Goal: Find specific page/section: Find specific page/section

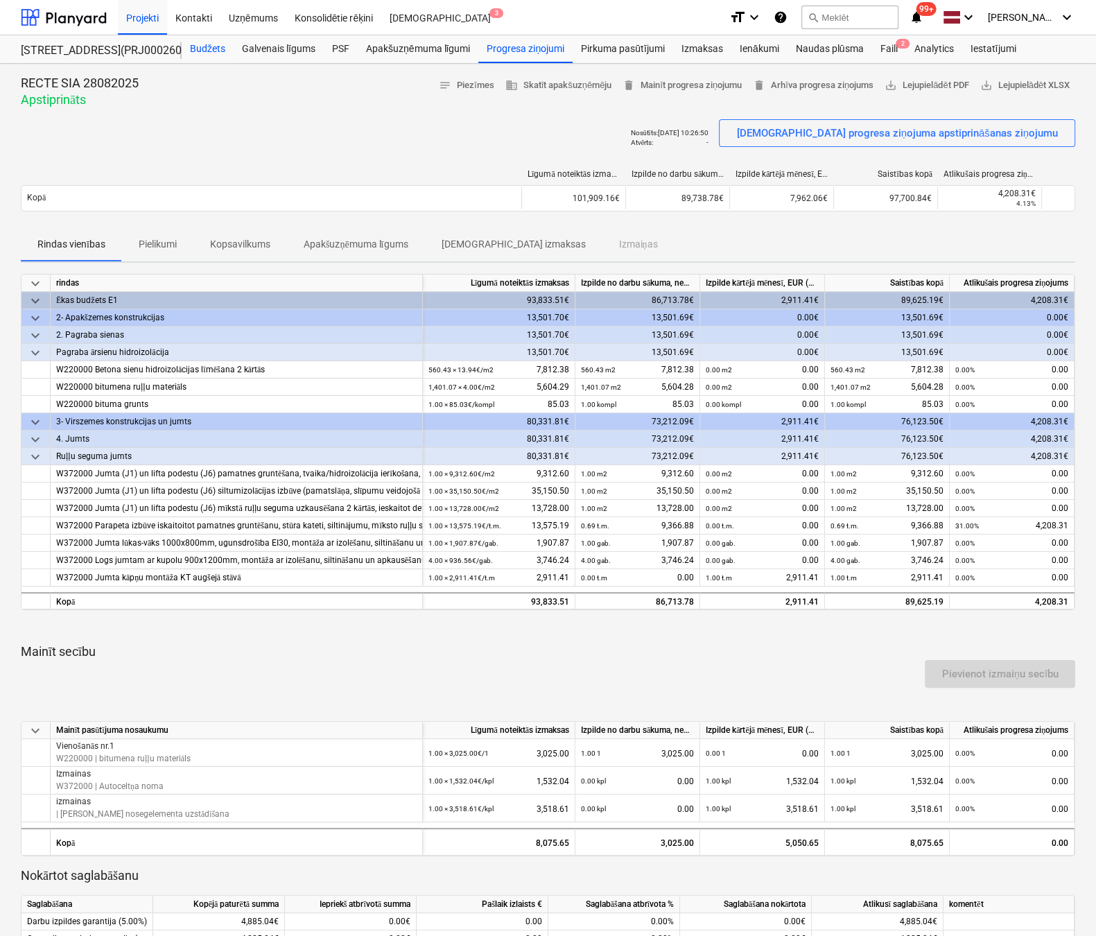
click at [209, 43] on div "Budžets" at bounding box center [208, 49] width 52 height 28
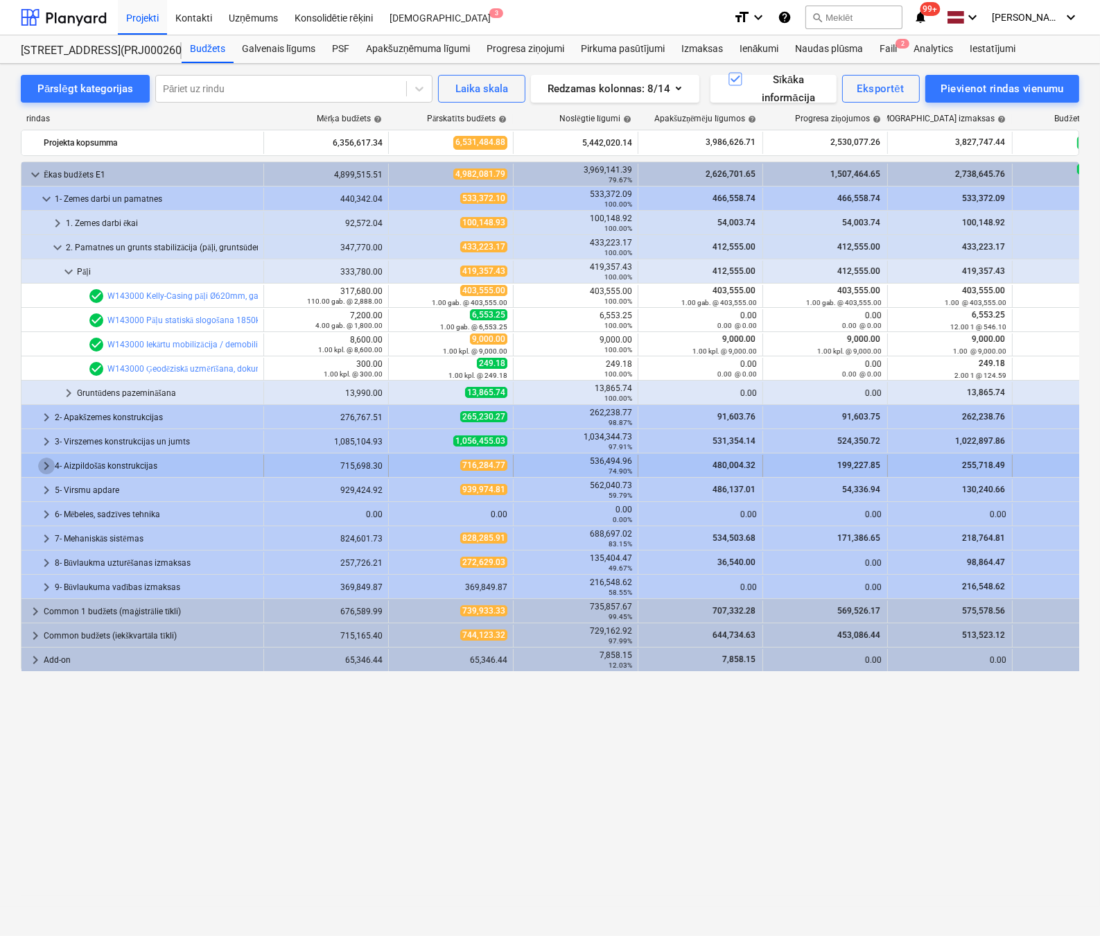
click at [44, 462] on span "keyboard_arrow_right" at bounding box center [46, 465] width 17 height 17
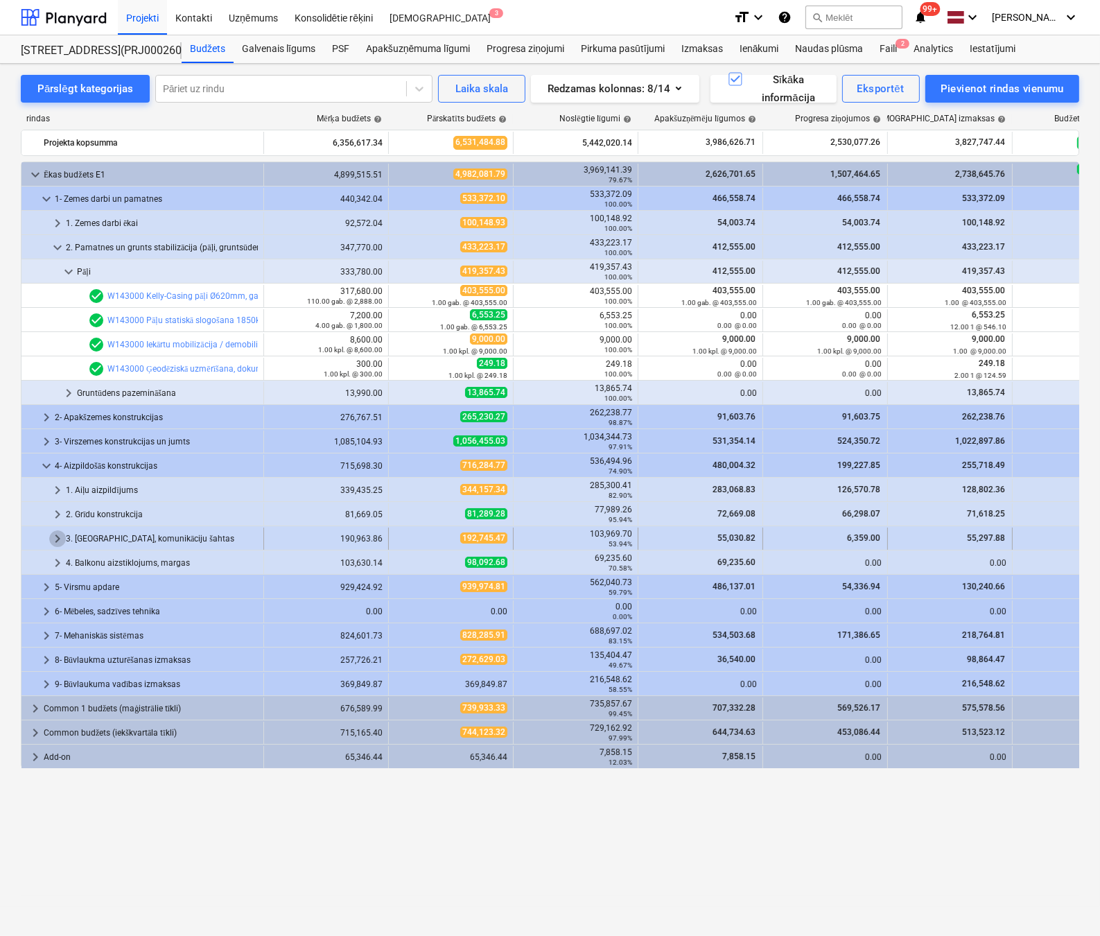
click at [53, 537] on span "keyboard_arrow_right" at bounding box center [57, 538] width 17 height 17
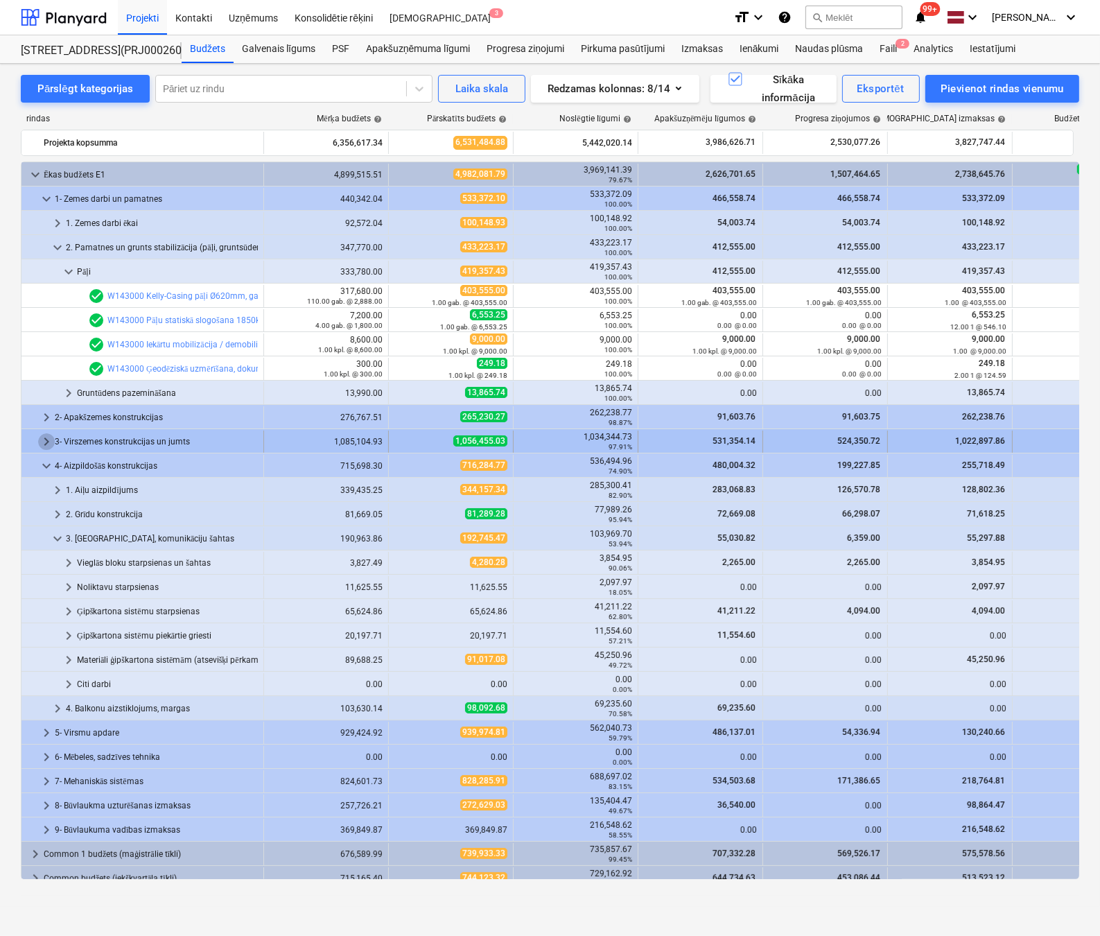
click at [44, 437] on span "keyboard_arrow_right" at bounding box center [46, 441] width 17 height 17
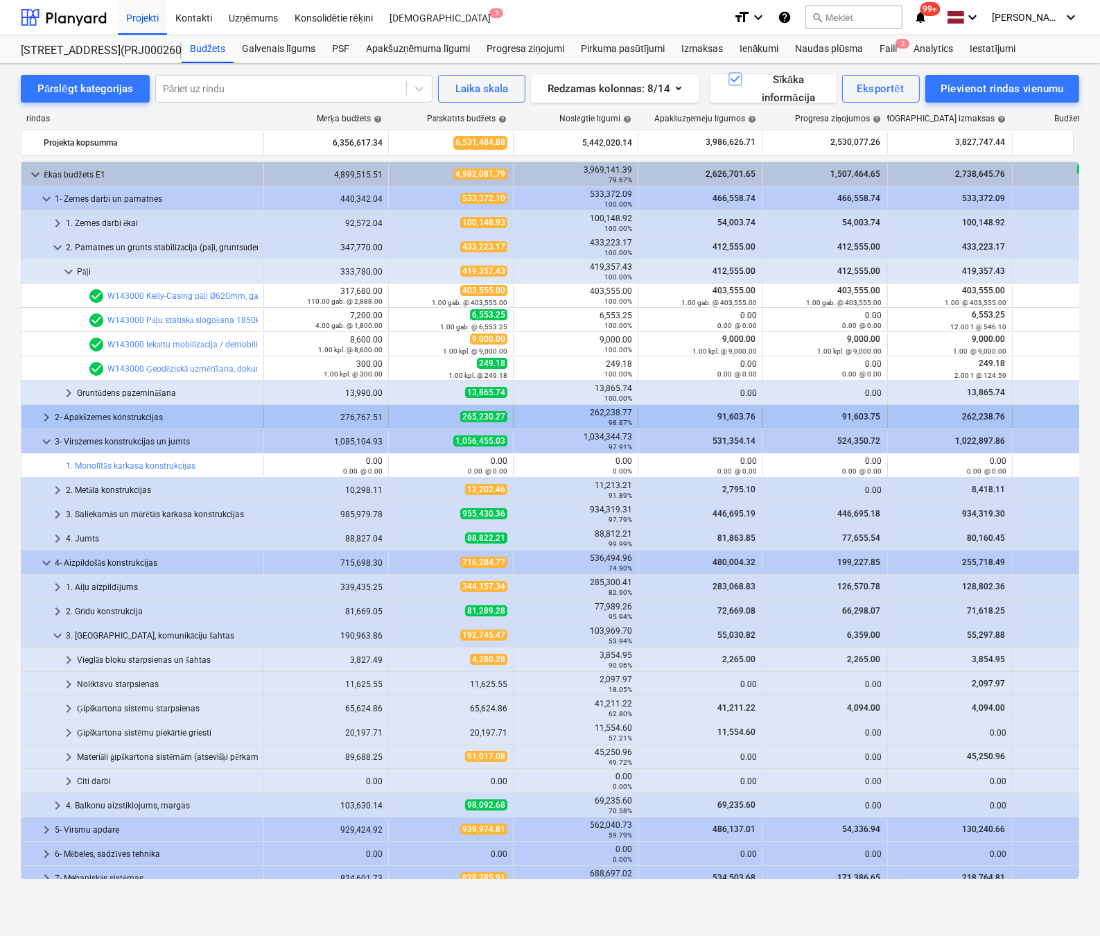
click at [44, 413] on span "keyboard_arrow_right" at bounding box center [46, 417] width 17 height 17
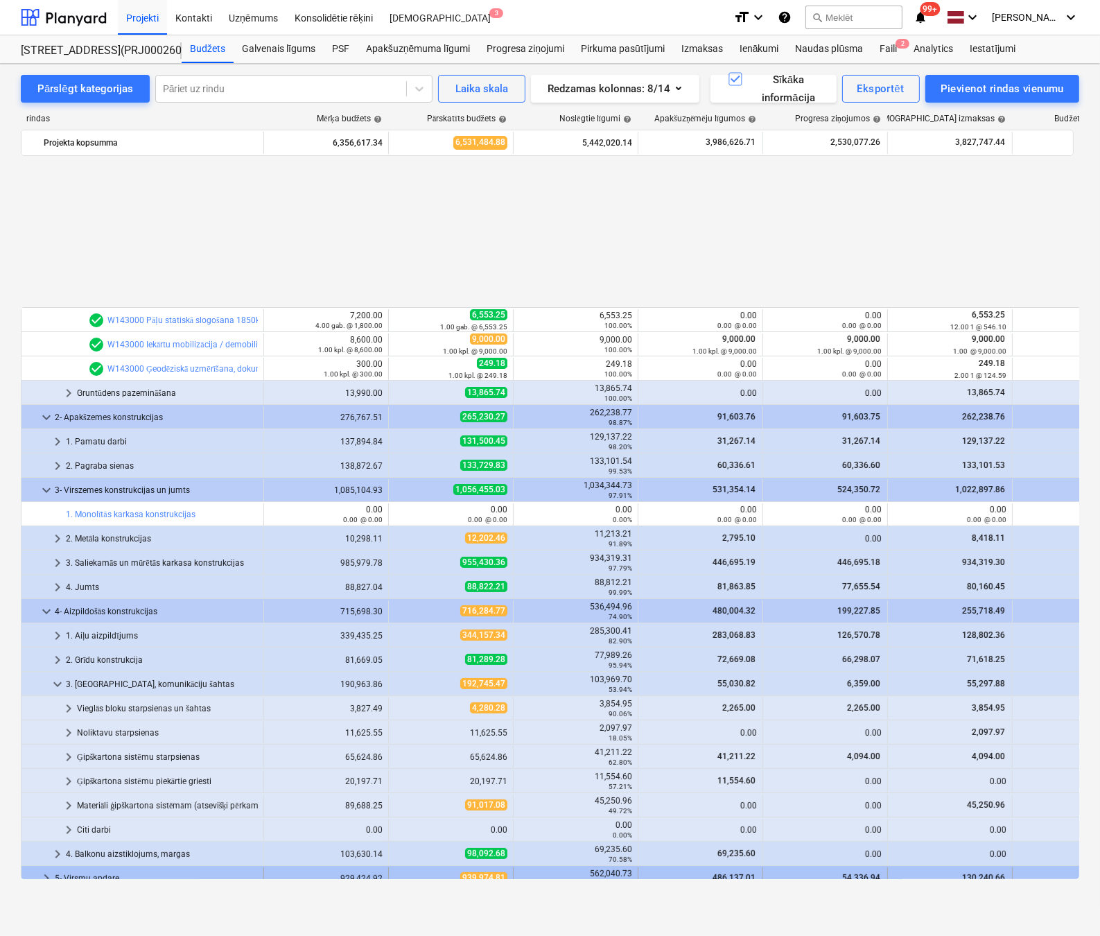
scroll to position [180, 0]
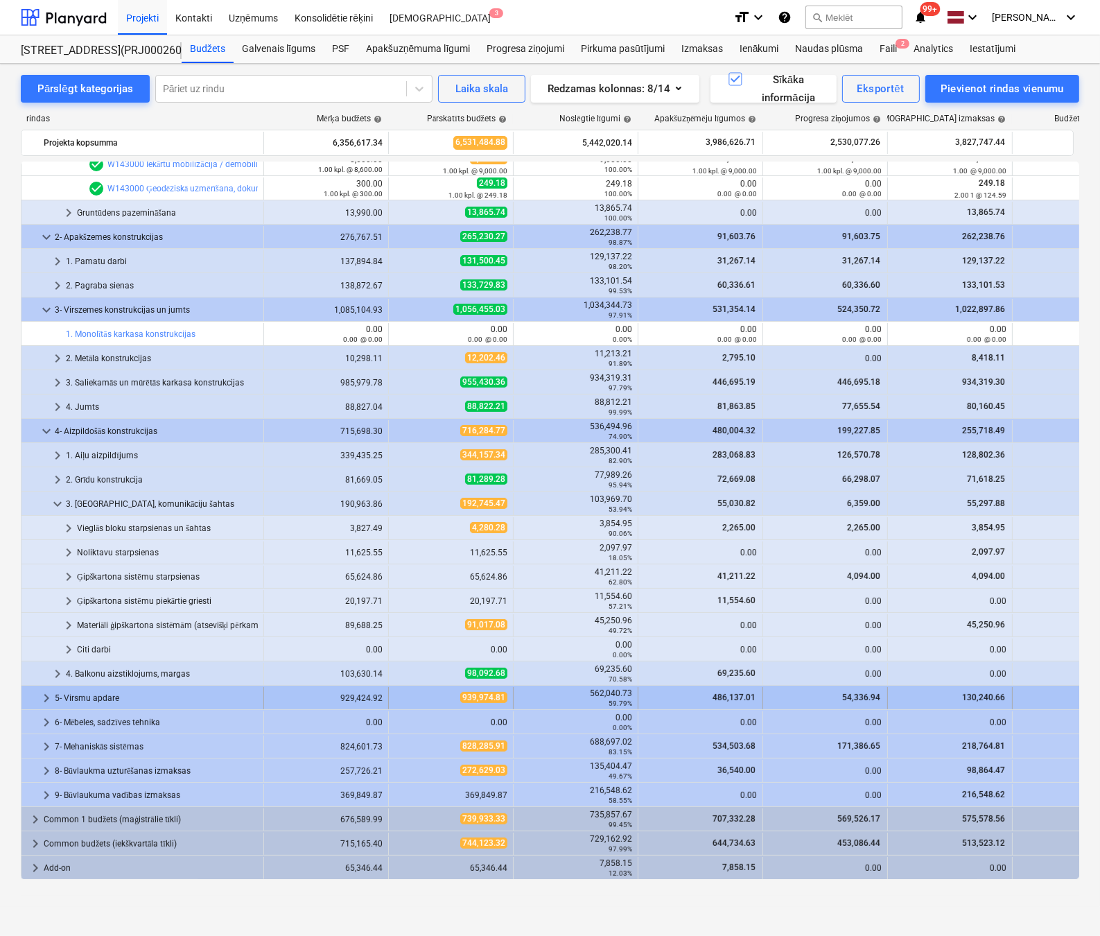
click at [40, 694] on span "keyboard_arrow_right" at bounding box center [46, 698] width 17 height 17
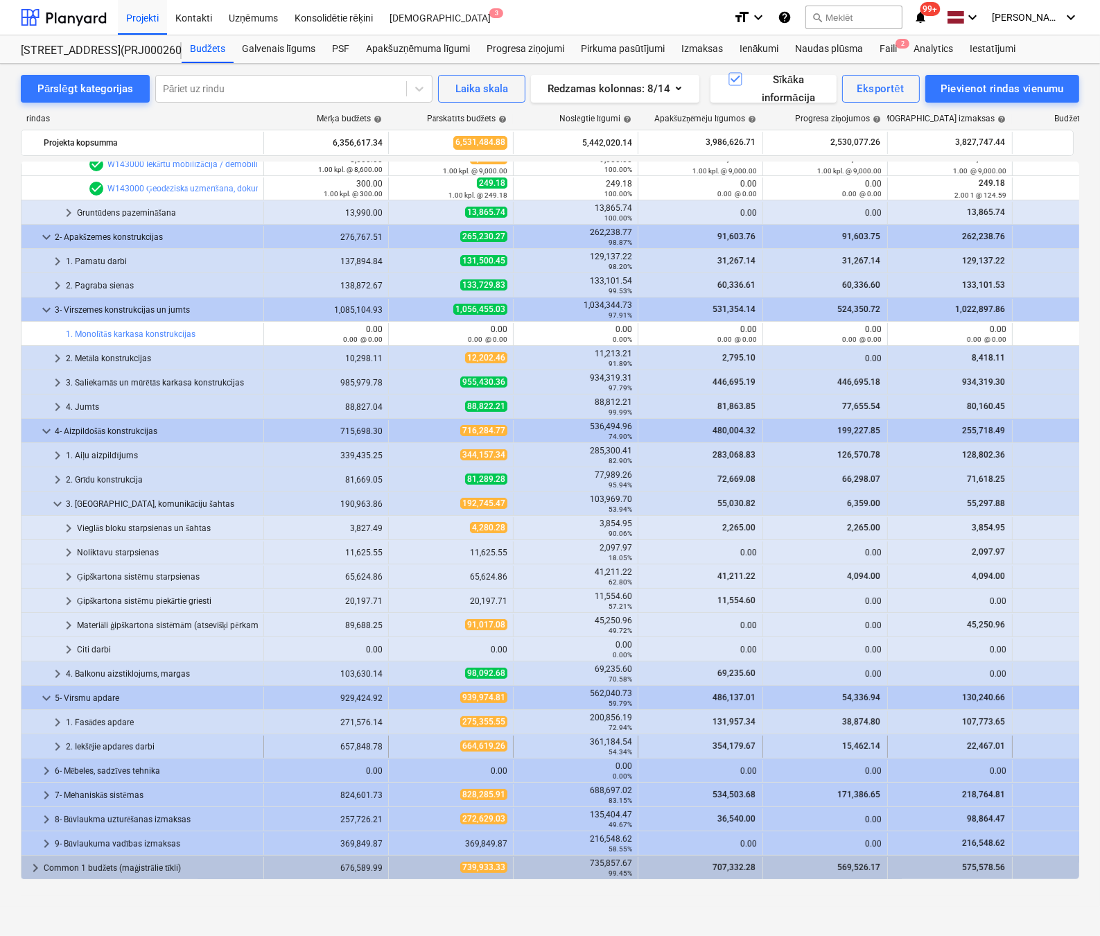
click at [54, 742] on span "keyboard_arrow_right" at bounding box center [57, 746] width 17 height 17
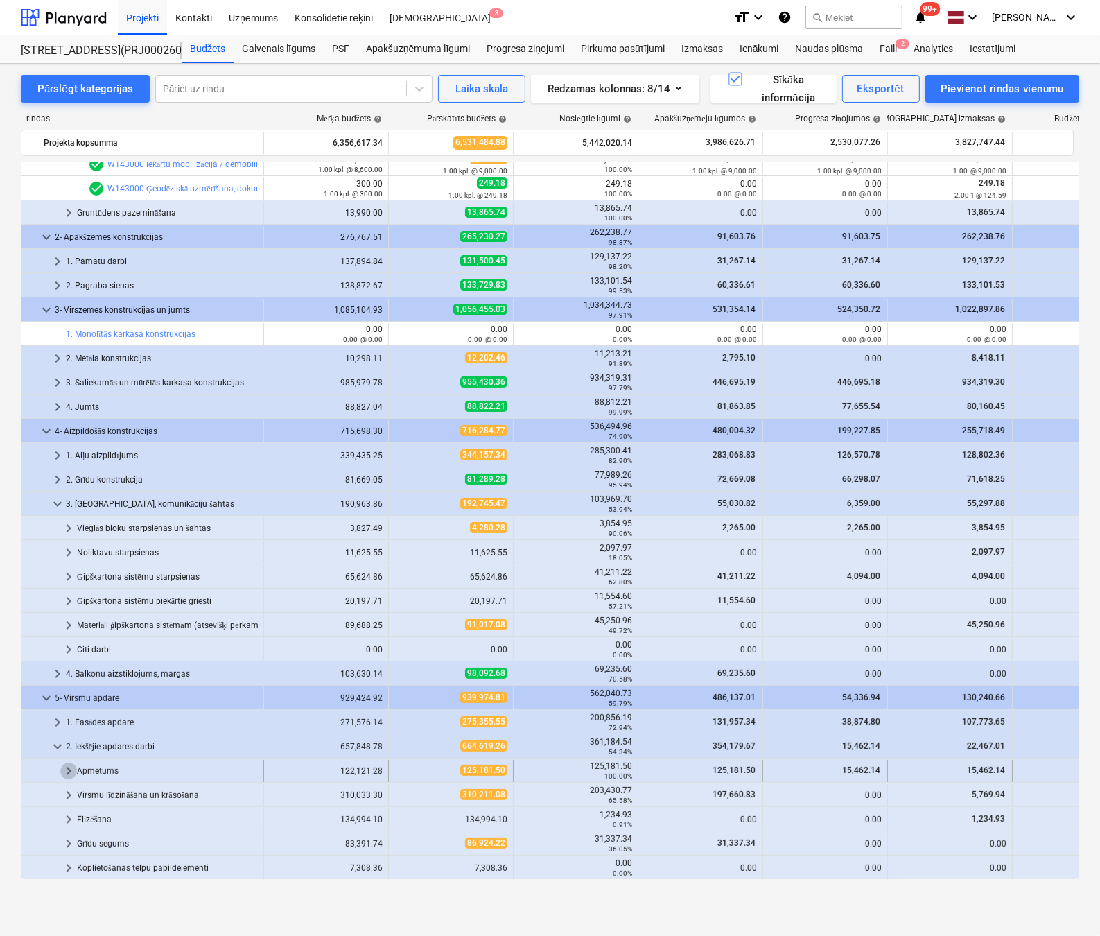
click at [73, 771] on span "keyboard_arrow_right" at bounding box center [68, 770] width 17 height 17
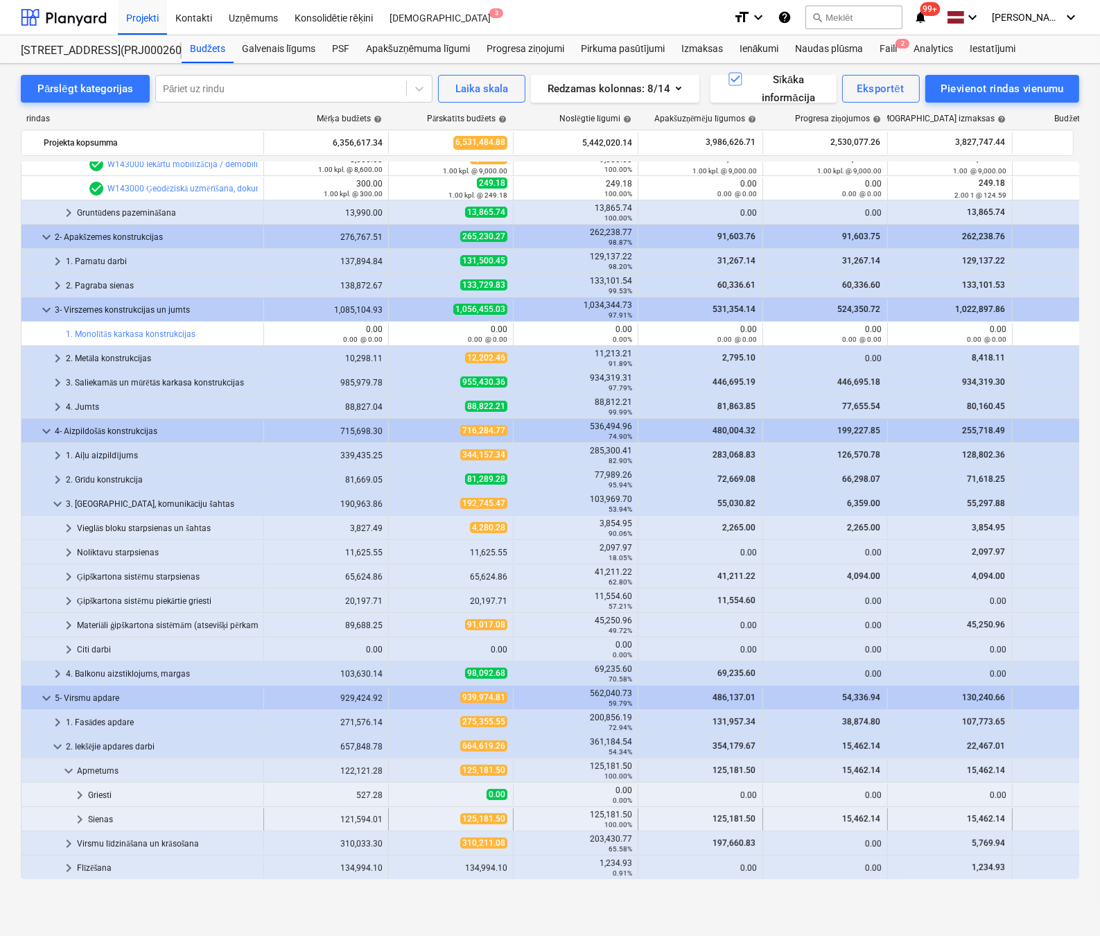
click at [76, 816] on span "keyboard_arrow_right" at bounding box center [79, 819] width 17 height 17
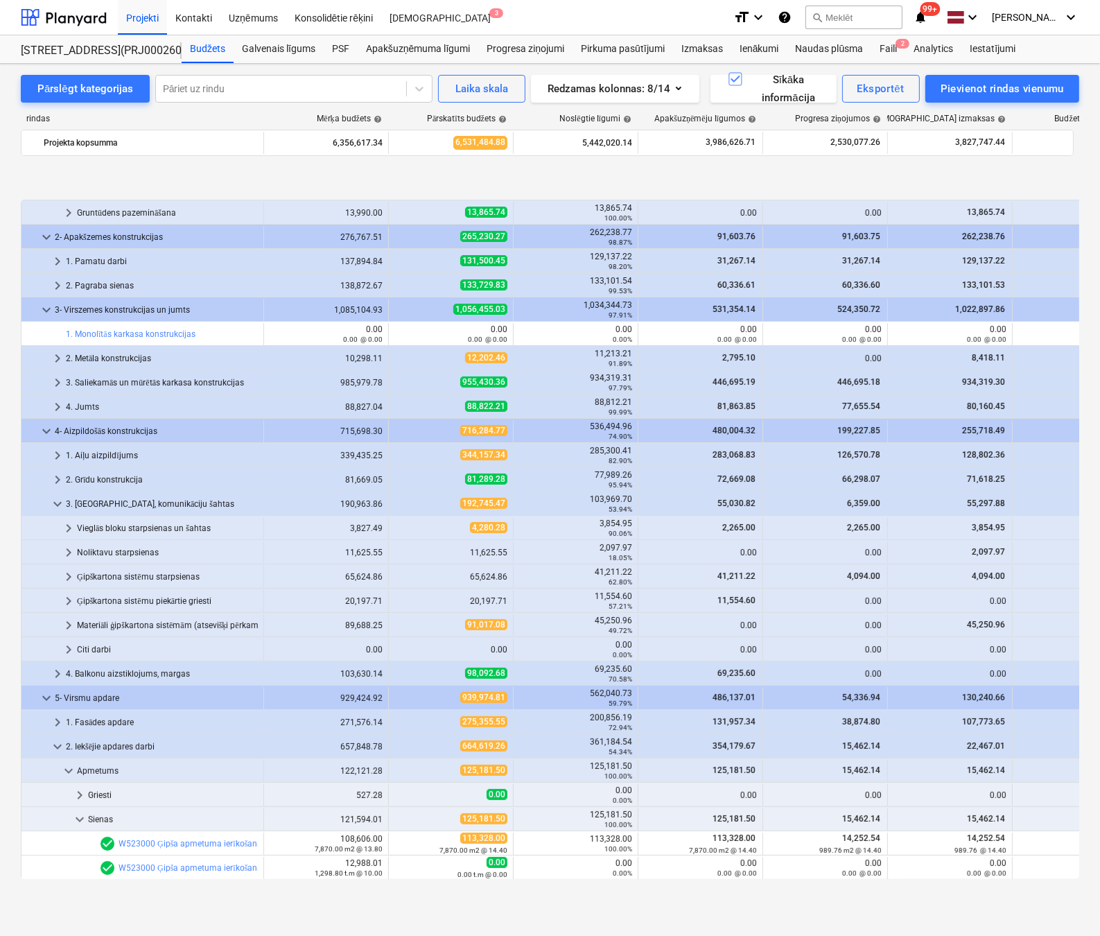
scroll to position [250, 0]
